Goal: Transaction & Acquisition: Purchase product/service

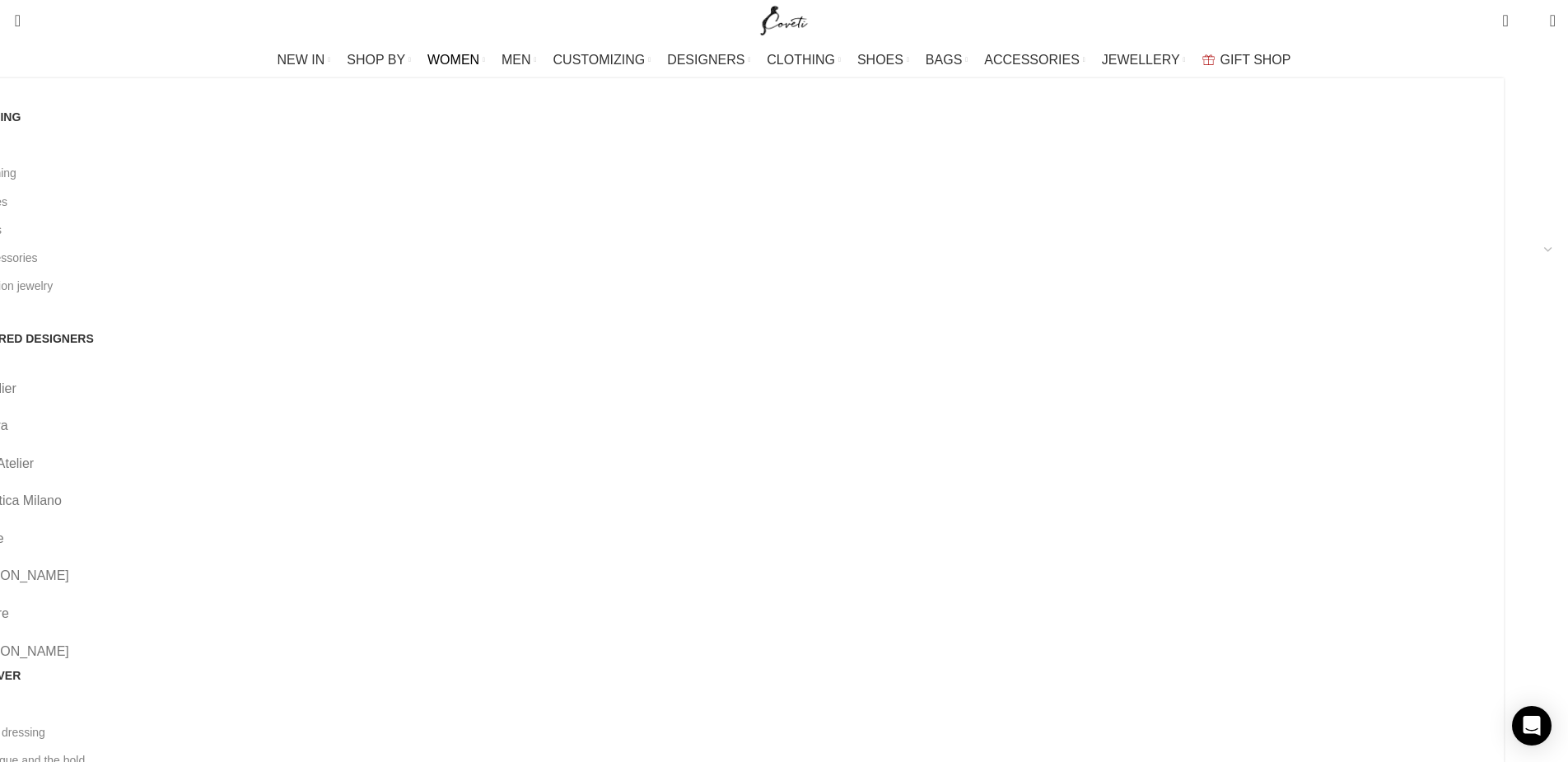
click at [313, 145] on link "View all" at bounding box center [726, 145] width 1531 height 28
click at [332, 173] on link "All clothing" at bounding box center [729, 173] width 1531 height 28
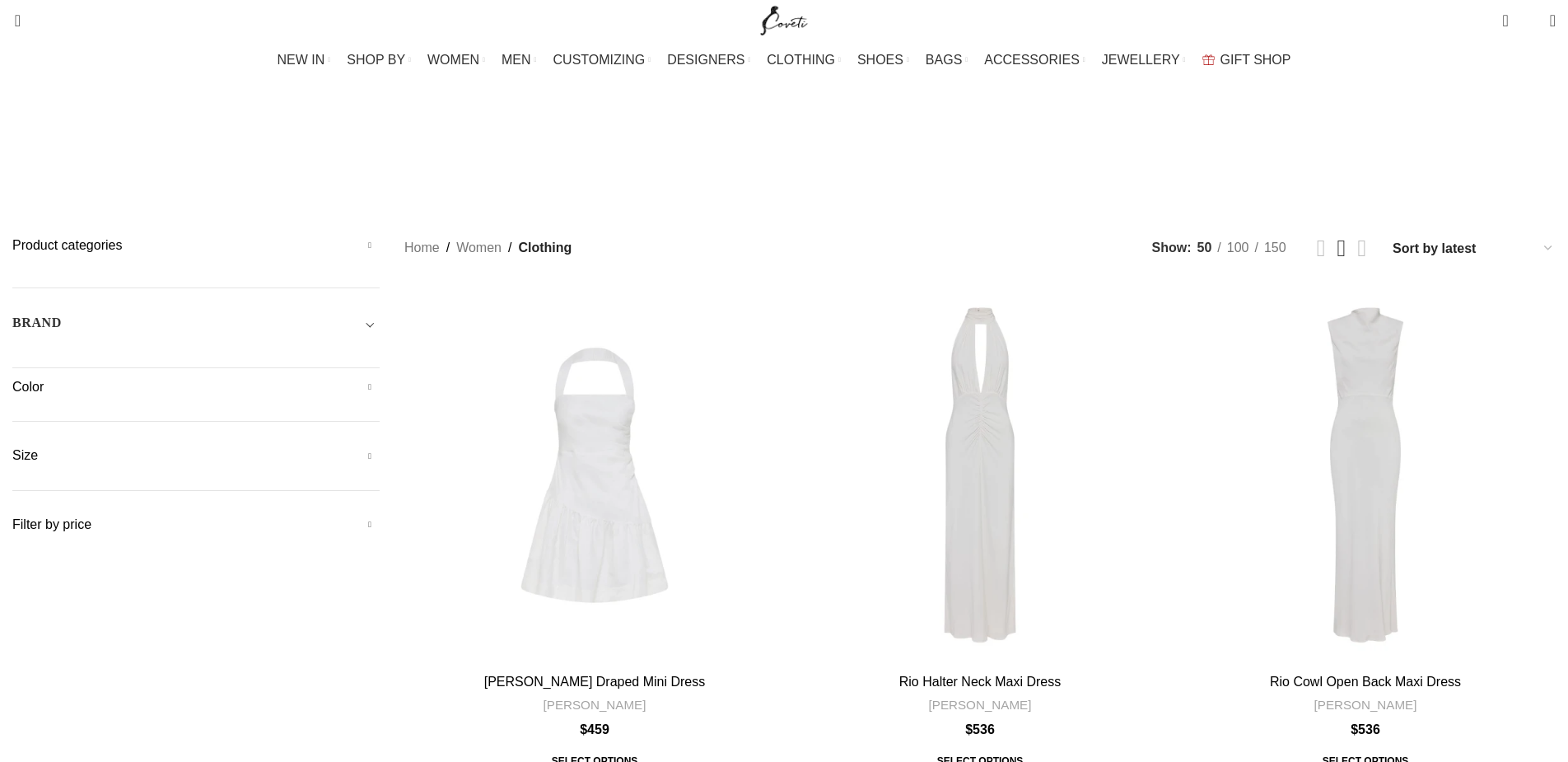
click at [380, 313] on div "BRAND" at bounding box center [195, 328] width 367 height 30
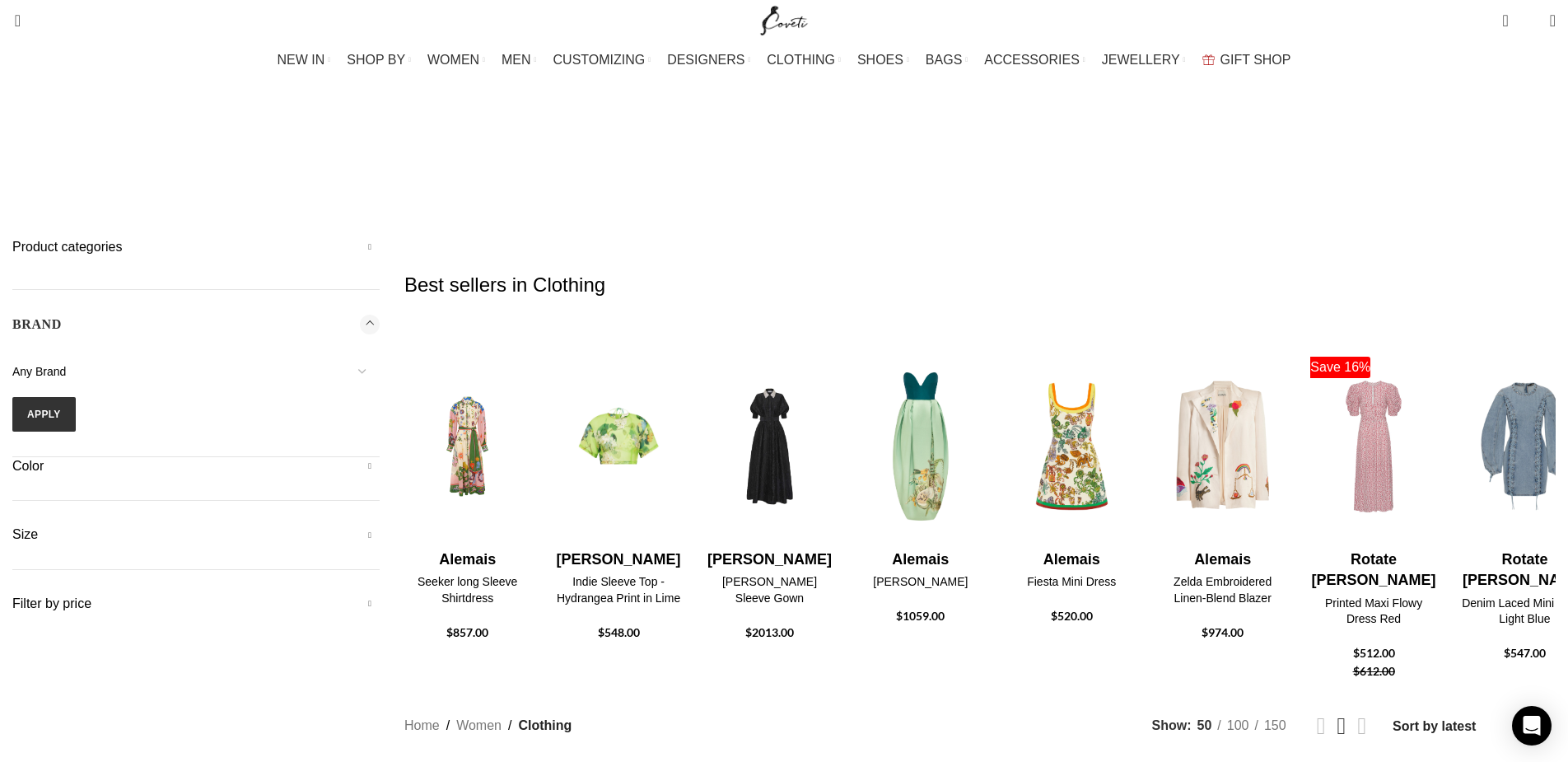
click at [380, 314] on div "BRAND" at bounding box center [195, 329] width 367 height 30
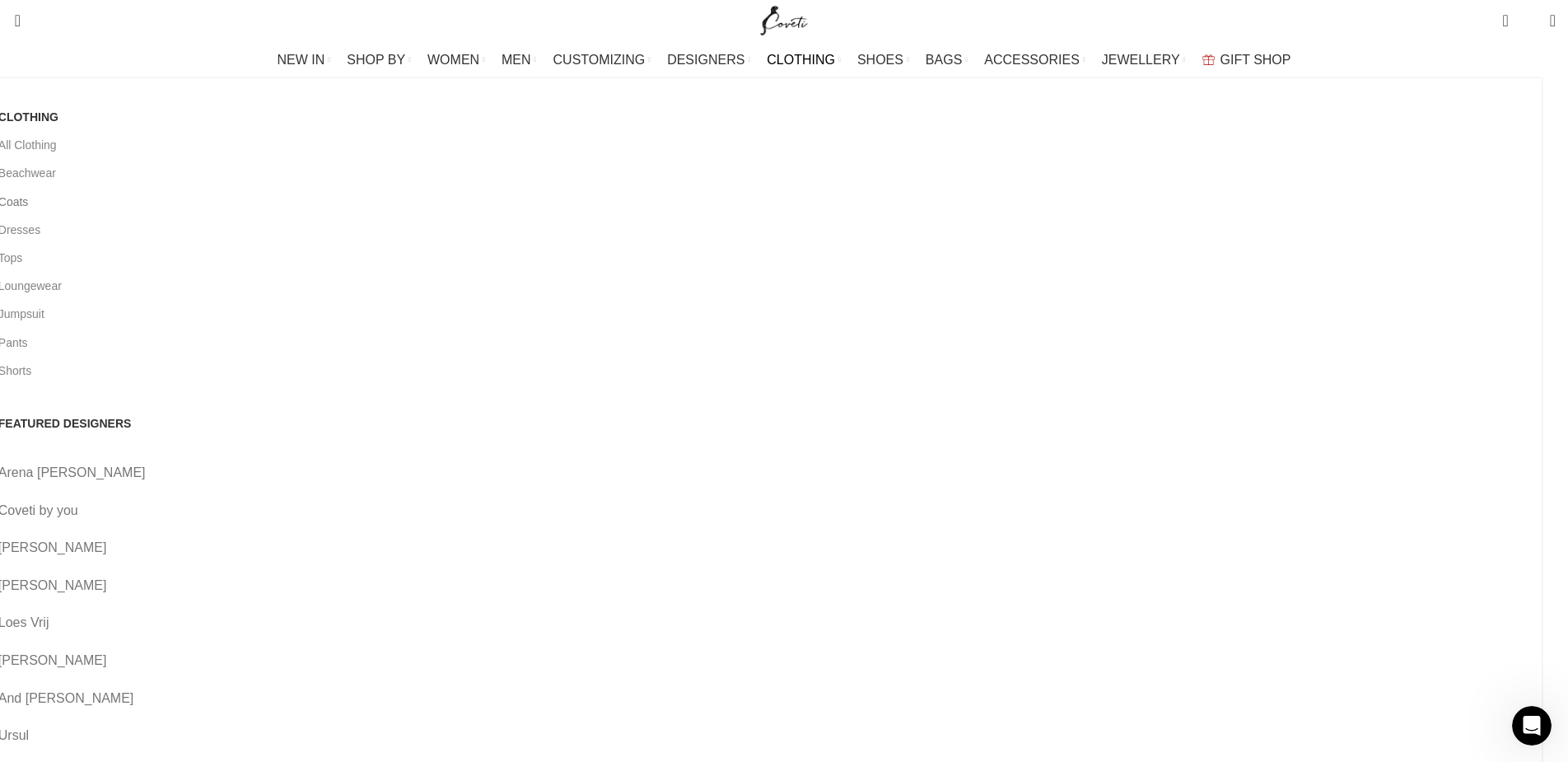
click at [314, 206] on link "Coats" at bounding box center [764, 202] width 1531 height 28
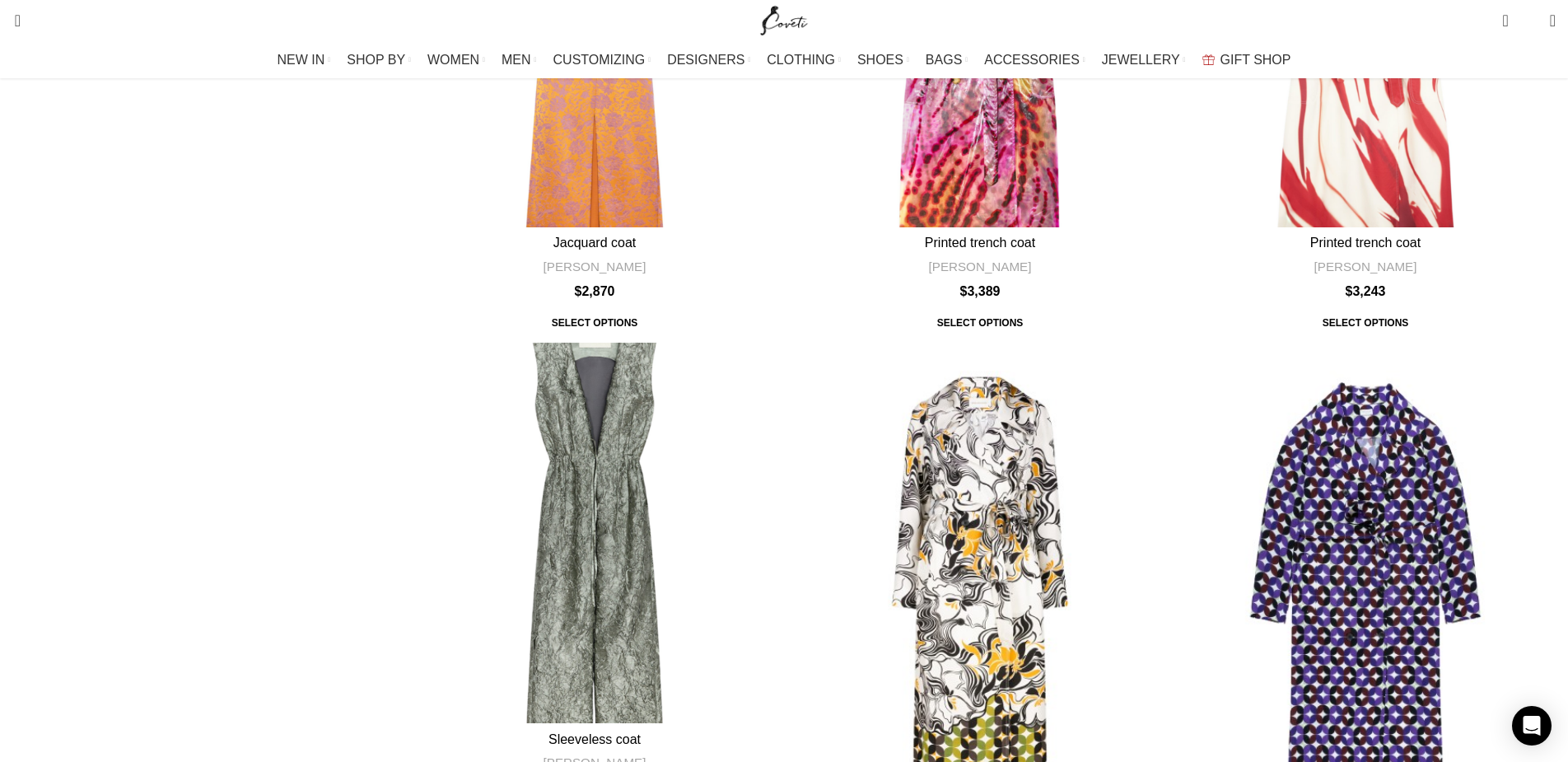
scroll to position [5436, 0]
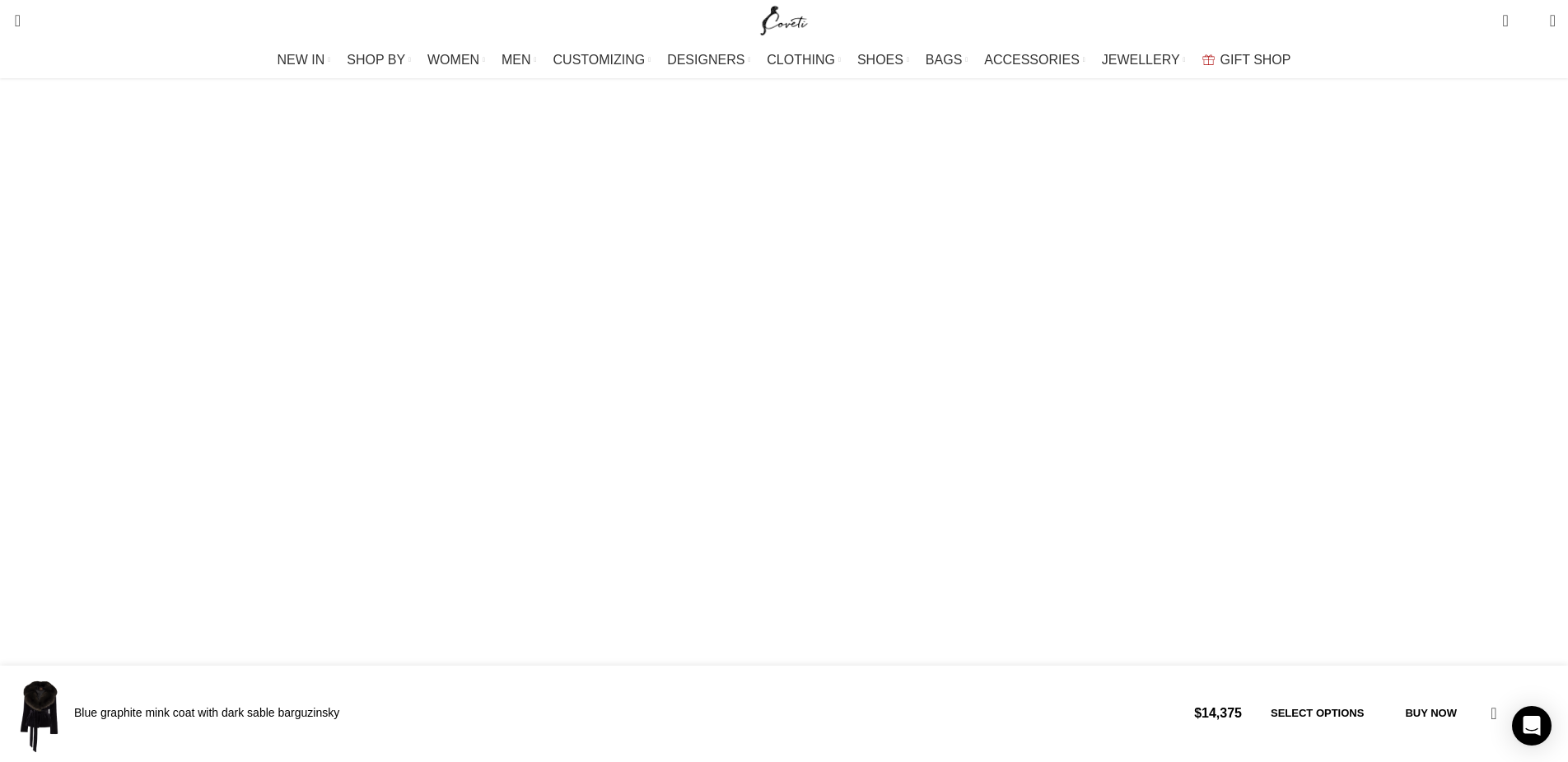
scroll to position [1153, 0]
click at [1255, 727] on link "Select options" at bounding box center [1317, 713] width 126 height 35
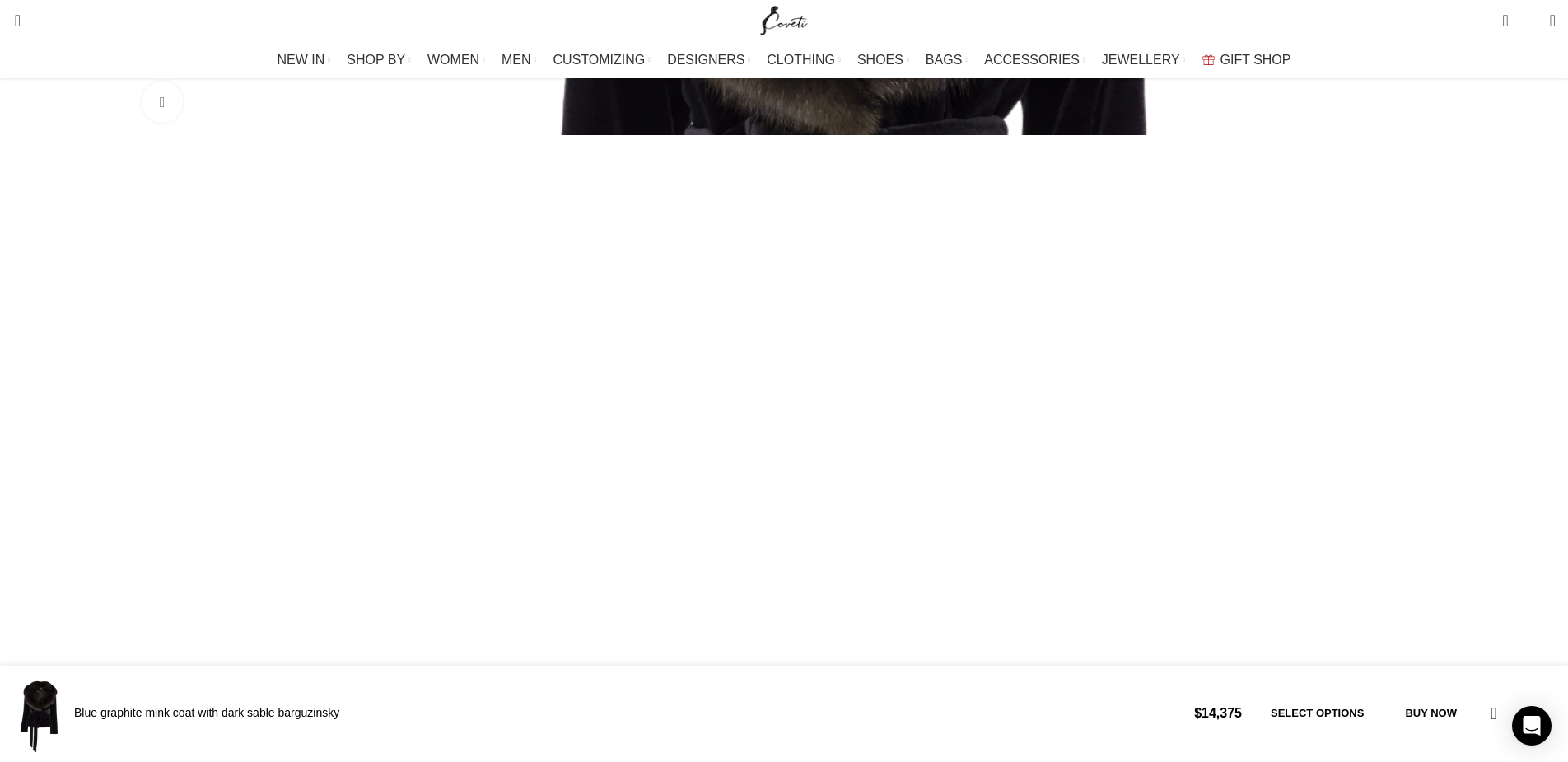
scroll to position [825, 0]
select select "6-[GEOGRAPHIC_DATA]"
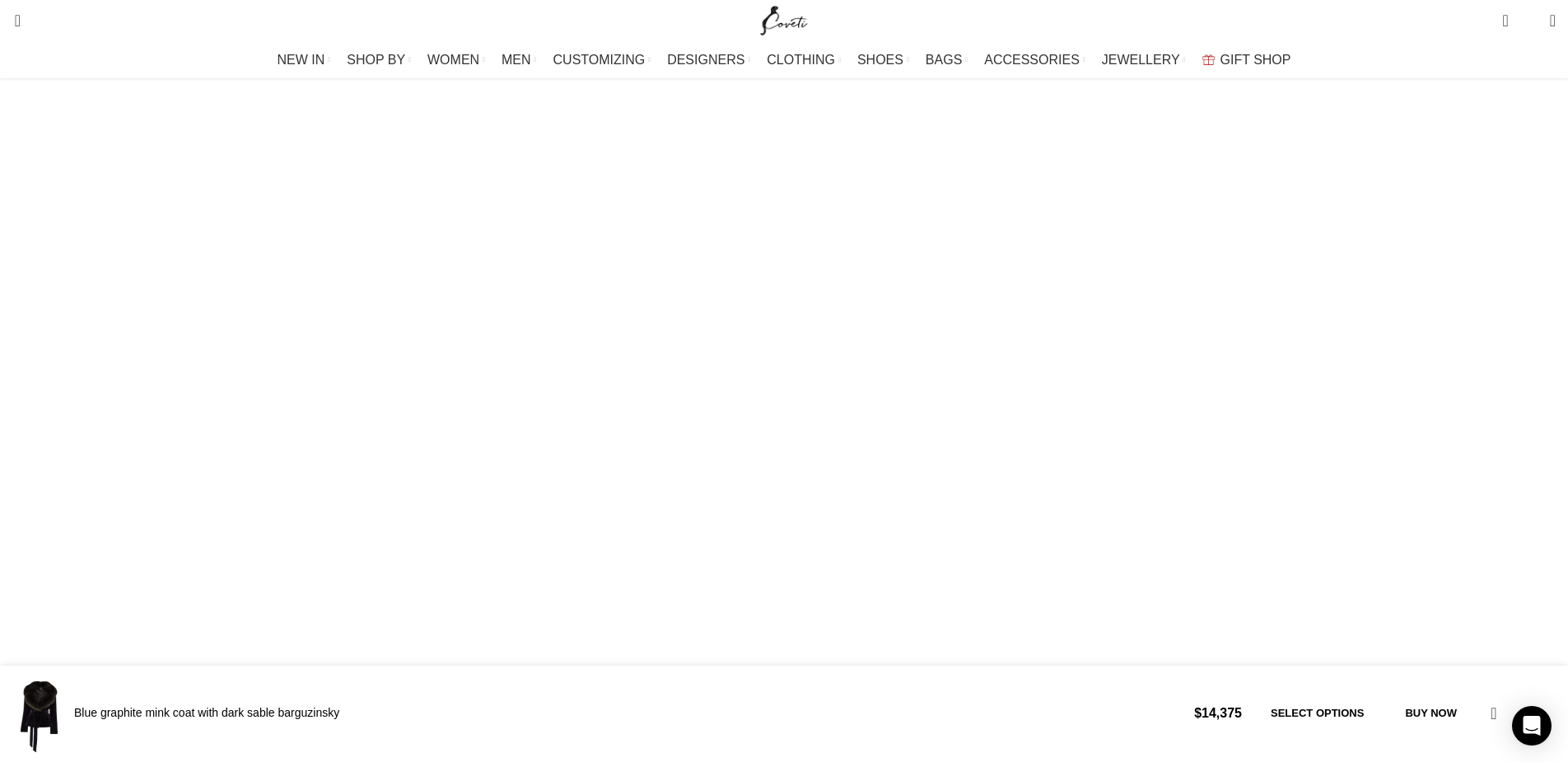
scroll to position [0, 0]
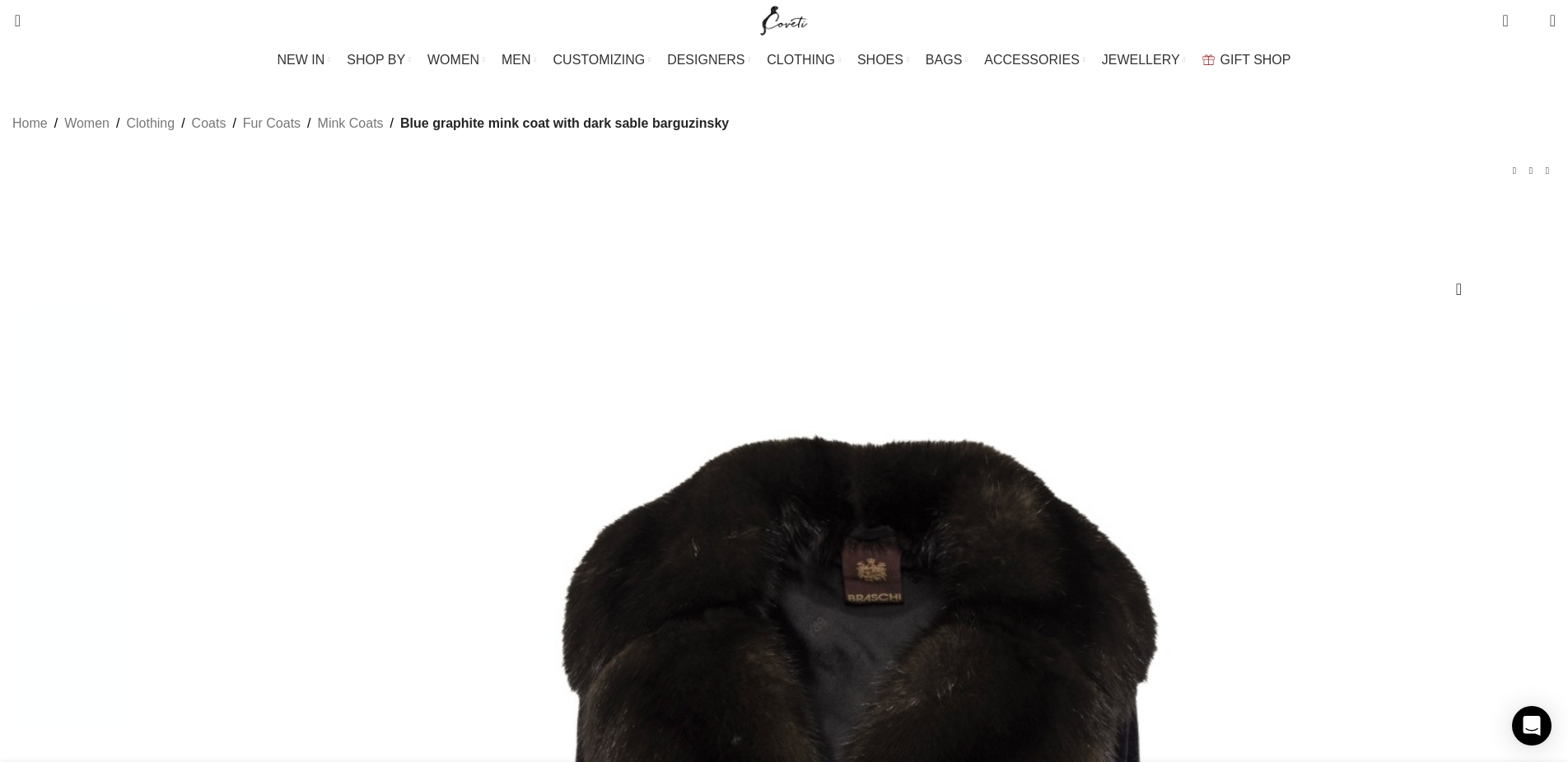
drag, startPoint x: 960, startPoint y: 267, endPoint x: 1156, endPoint y: 360, distance: 216.9
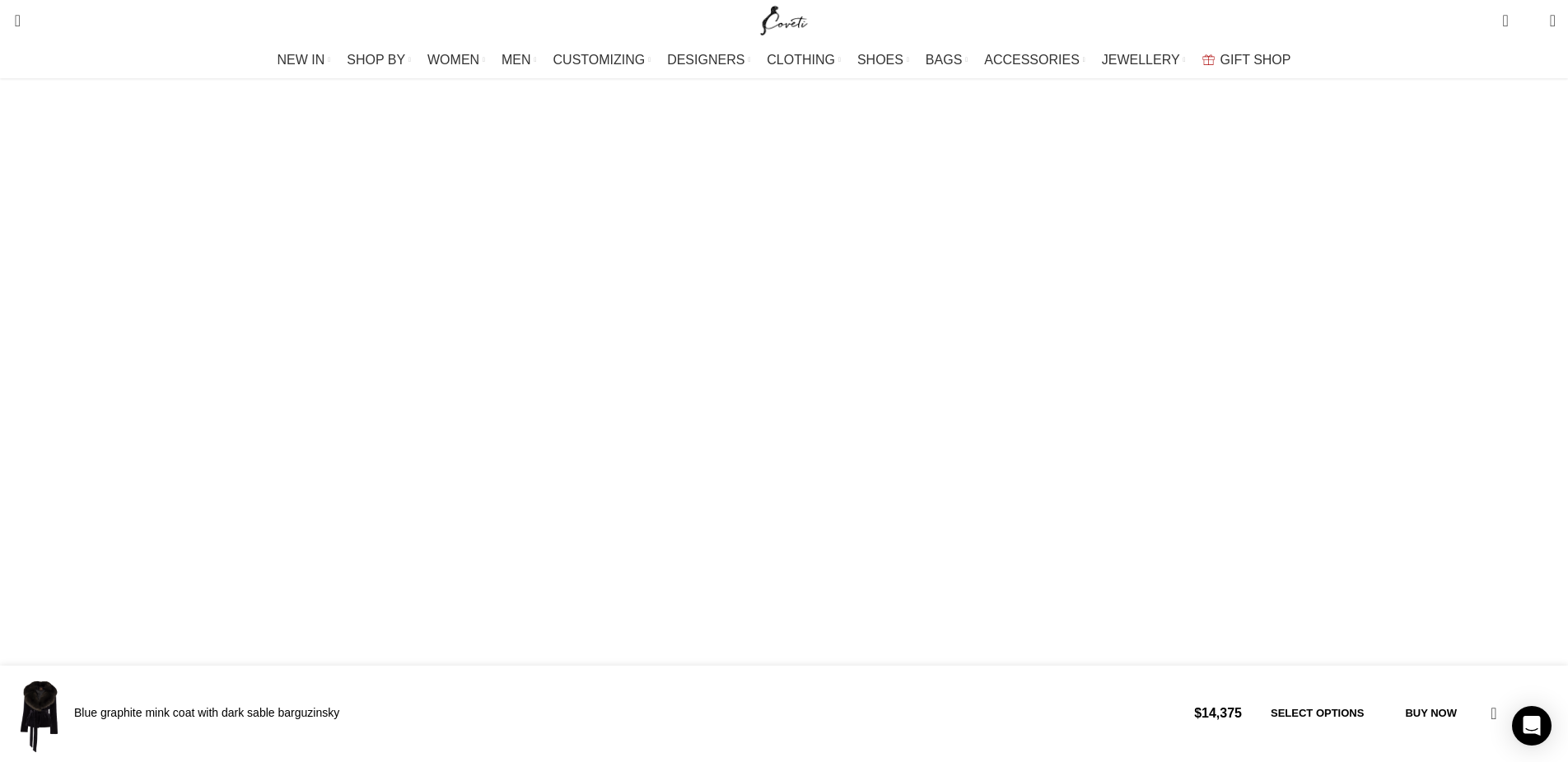
scroll to position [2471, 0]
